Goal: Task Accomplishment & Management: Use online tool/utility

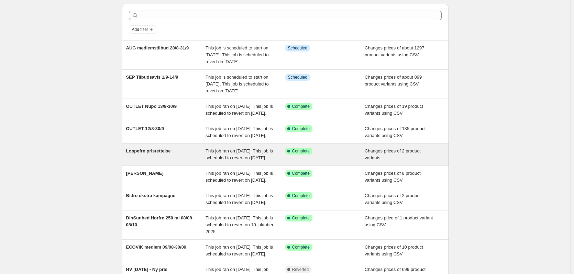
scroll to position [34, 0]
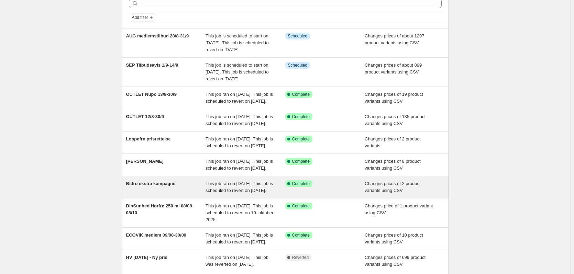
click at [181, 194] on div "Bidro ekstra kampagne" at bounding box center [166, 187] width 80 height 14
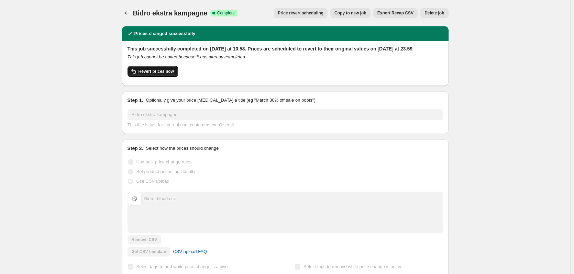
click at [163, 74] on span "Revert prices now" at bounding box center [155, 71] width 35 height 5
checkbox input "false"
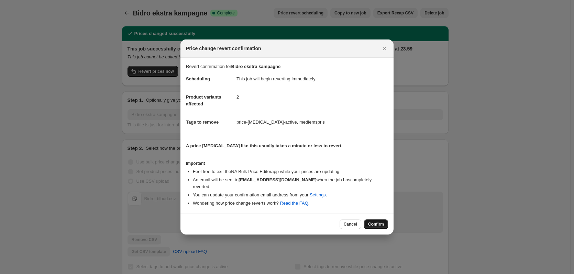
click at [374, 222] on span "Confirm" at bounding box center [376, 224] width 16 height 5
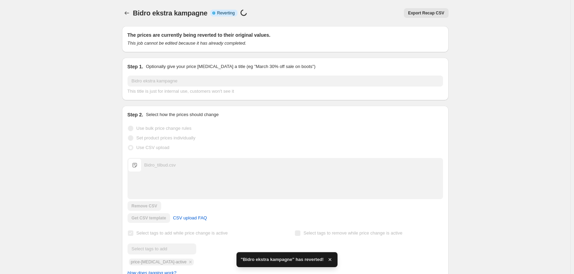
checkbox input "true"
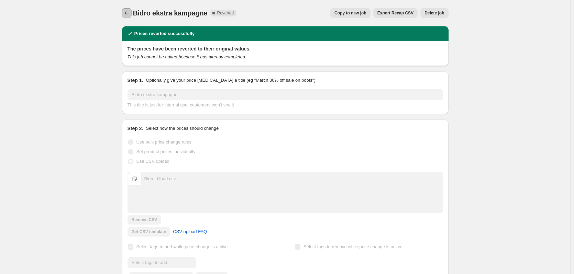
click at [130, 14] on icon "Price change jobs" at bounding box center [126, 13] width 7 height 7
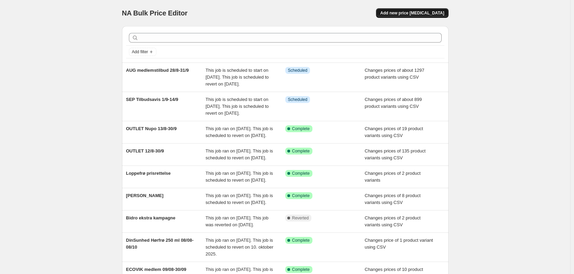
click at [438, 9] on button "Add new price [MEDICAL_DATA]" at bounding box center [412, 13] width 72 height 10
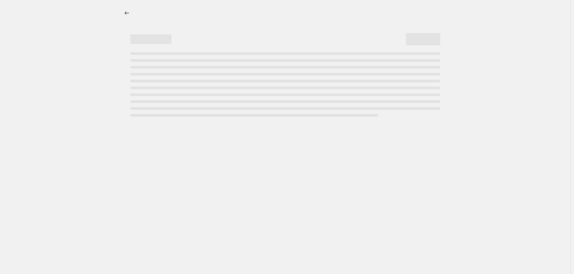
select select "percentage"
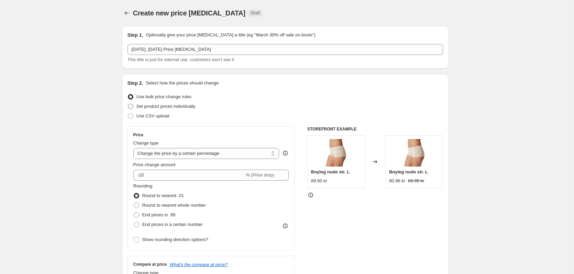
click at [166, 110] on label "Set product prices individually" at bounding box center [161, 107] width 68 height 10
click at [128, 104] on input "Set product prices individually" at bounding box center [128, 104] width 0 height 0
radio input "true"
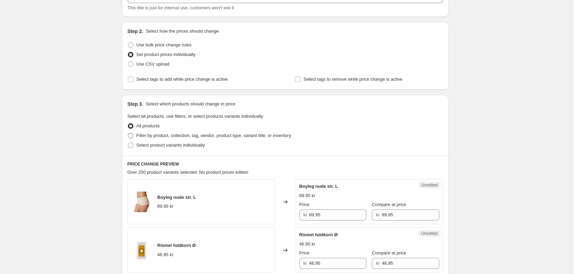
scroll to position [69, 0]
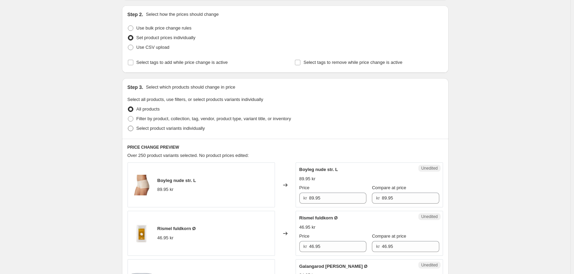
click at [149, 129] on span "Select product variants individually" at bounding box center [170, 128] width 68 height 5
click at [128, 126] on input "Select product variants individually" at bounding box center [128, 126] width 0 height 0
radio input "true"
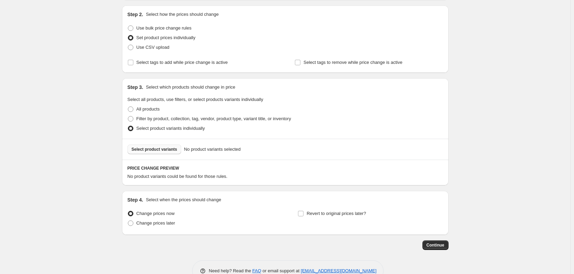
click at [167, 154] on button "Select product variants" at bounding box center [154, 150] width 54 height 10
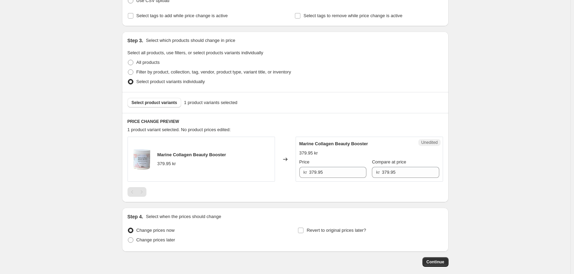
scroll to position [150, 0]
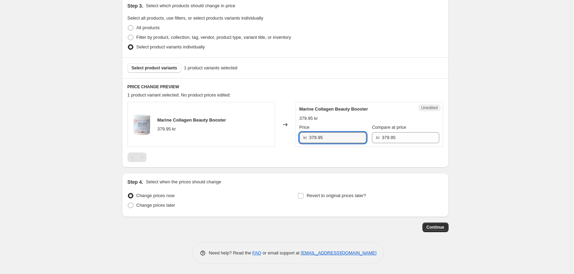
drag, startPoint x: 344, startPoint y: 139, endPoint x: 302, endPoint y: 139, distance: 41.9
click at [302, 139] on div "kr 379.95" at bounding box center [332, 137] width 67 height 11
type input "249.95"
click at [496, 179] on div "Create new price [MEDICAL_DATA]. This page is ready Create new price [MEDICAL_D…" at bounding box center [285, 62] width 570 height 424
click at [156, 206] on span "Change prices later" at bounding box center [155, 205] width 39 height 5
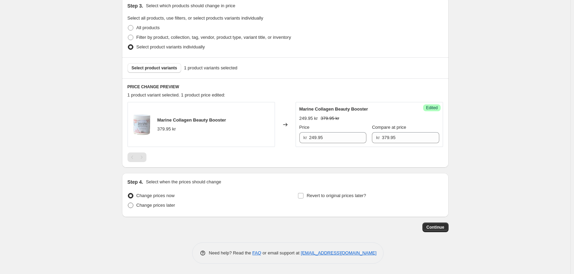
click at [128, 203] on input "Change prices later" at bounding box center [128, 203] width 0 height 0
radio input "true"
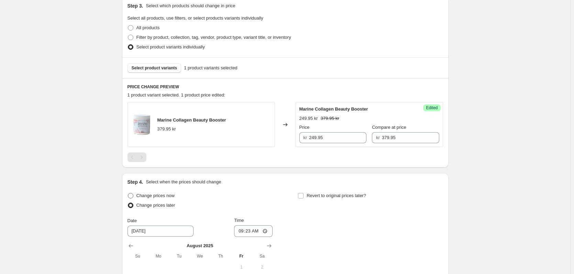
click at [156, 198] on span "Change prices now" at bounding box center [155, 195] width 38 height 5
click at [128, 193] on input "Change prices now" at bounding box center [128, 193] width 0 height 0
radio input "true"
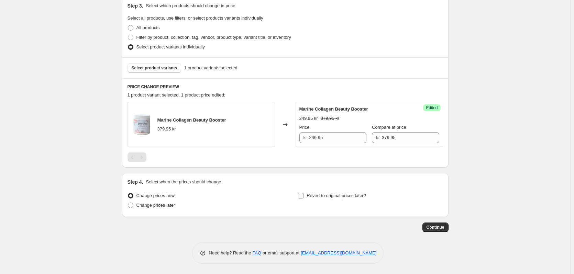
click at [306, 197] on label "Revert to original prices later?" at bounding box center [331, 196] width 68 height 10
click at [303, 197] on input "Revert to original prices later?" at bounding box center [300, 195] width 5 height 5
checkbox input "true"
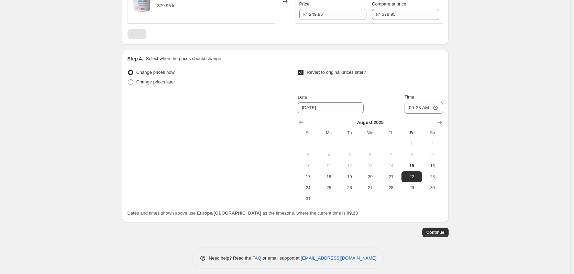
scroll to position [279, 0]
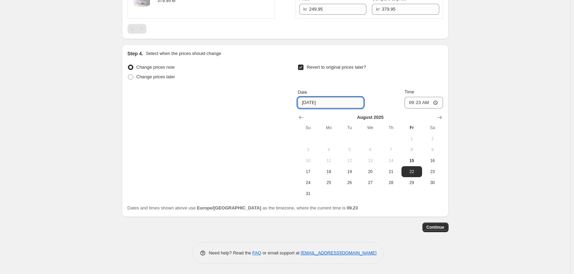
click at [329, 100] on input "[DATE]" at bounding box center [330, 102] width 66 height 11
click at [305, 102] on input "[DATE]" at bounding box center [330, 102] width 66 height 11
click at [441, 119] on icon "Show next month, September 2025" at bounding box center [439, 117] width 7 height 7
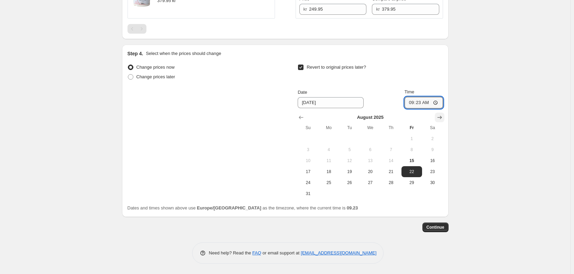
scroll to position [268, 0]
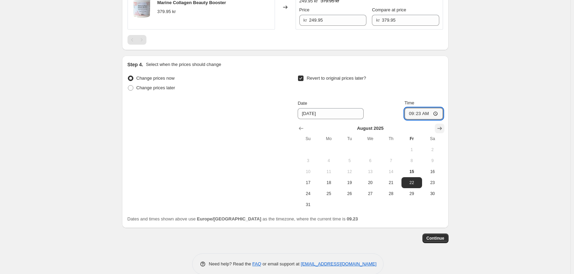
click at [441, 119] on input "09:23" at bounding box center [423, 114] width 38 height 12
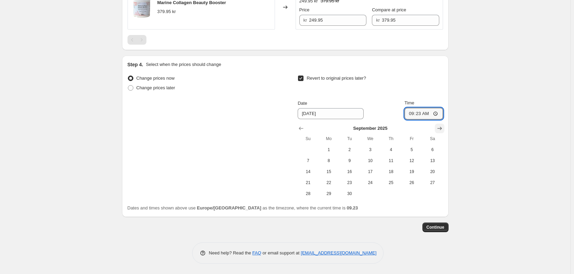
click at [441, 119] on input "09:23" at bounding box center [423, 114] width 38 height 12
click at [438, 126] on icon "Show next month, October 2025" at bounding box center [439, 128] width 7 height 7
click at [438, 127] on icon "Show next month, November 2025" at bounding box center [439, 128] width 7 height 7
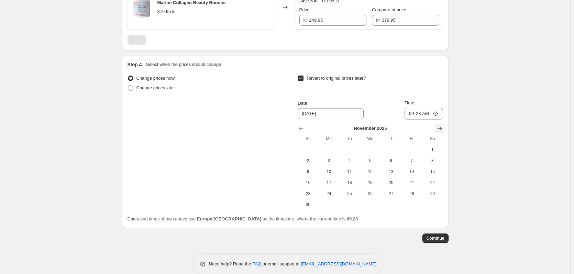
click at [438, 127] on icon "Show next month, December 2025" at bounding box center [439, 128] width 7 height 7
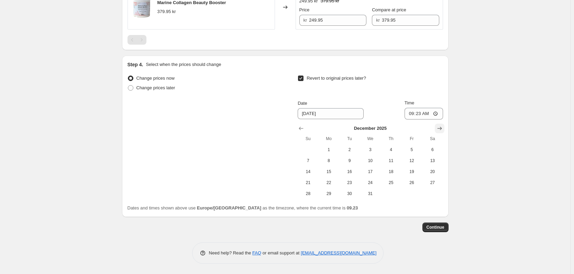
click at [438, 127] on icon "Show next month, January 2026" at bounding box center [439, 128] width 7 height 7
click at [438, 127] on icon "Show next month, February 2026" at bounding box center [439, 128] width 7 height 7
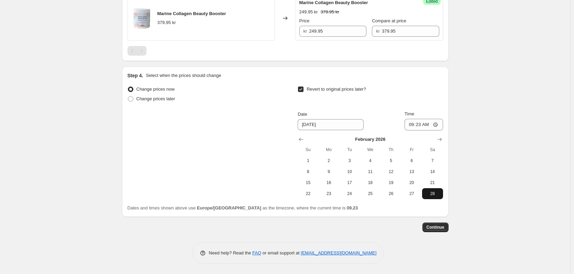
click at [432, 192] on span "28" at bounding box center [432, 193] width 15 height 5
type input "[DATE]"
click at [423, 123] on input "09:23" at bounding box center [423, 125] width 38 height 12
type input "23:59"
click at [431, 229] on span "Continue" at bounding box center [435, 227] width 18 height 5
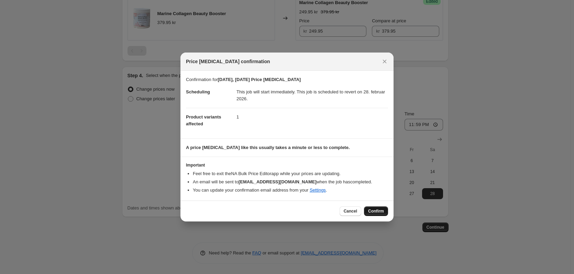
click at [374, 211] on span "Confirm" at bounding box center [376, 210] width 16 height 5
